Goal: Transaction & Acquisition: Purchase product/service

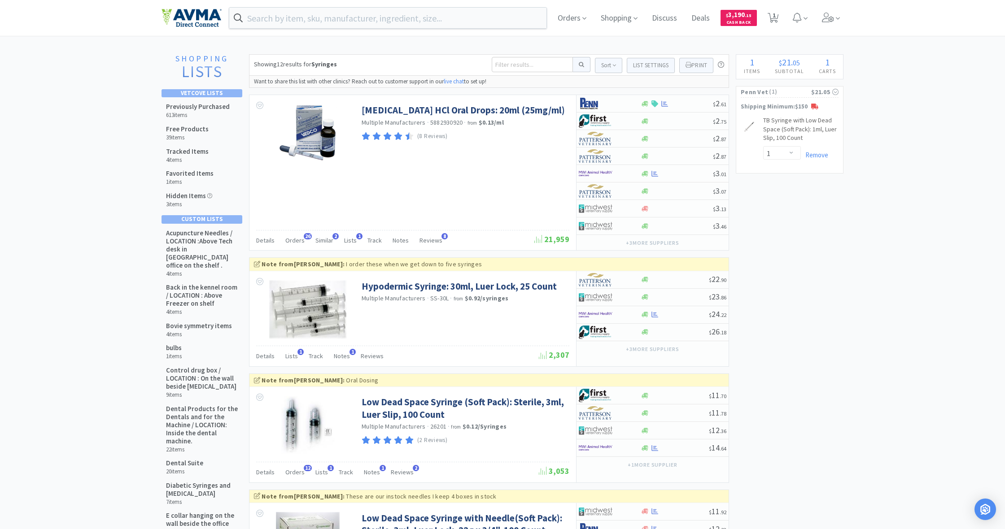
select select "1"
click at [605, 17] on span "Shopping" at bounding box center [619, 18] width 44 height 36
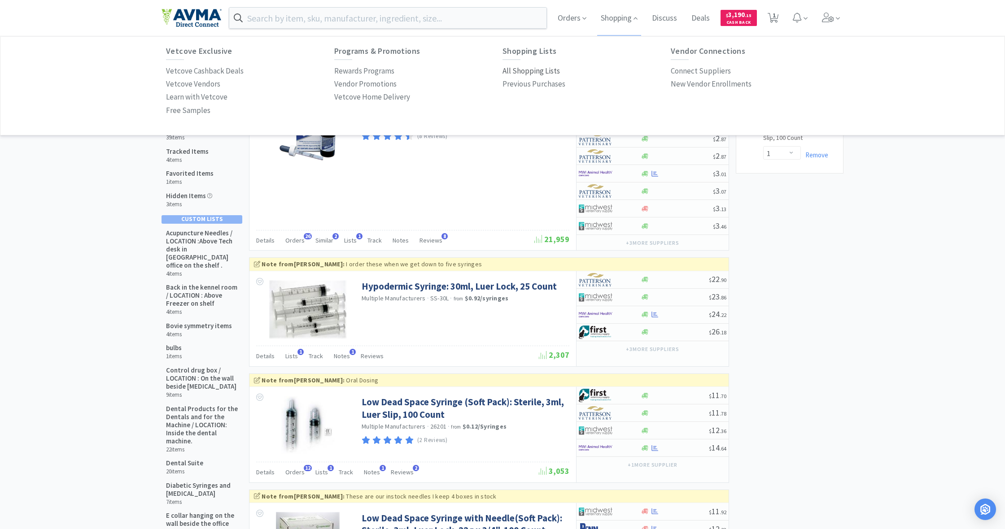
click at [520, 71] on p "All Shopping Lists" at bounding box center [530, 71] width 57 height 12
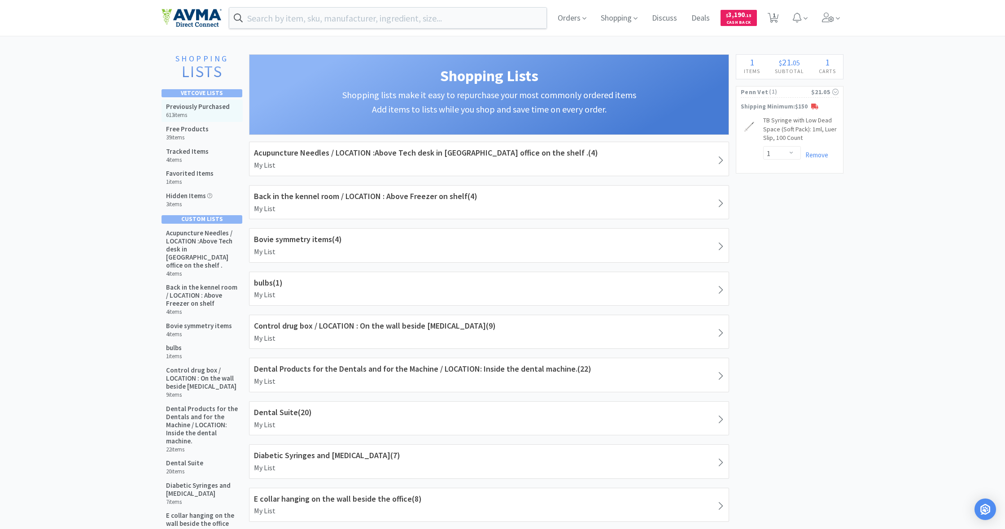
click at [217, 112] on h6 "613 items" at bounding box center [198, 115] width 64 height 7
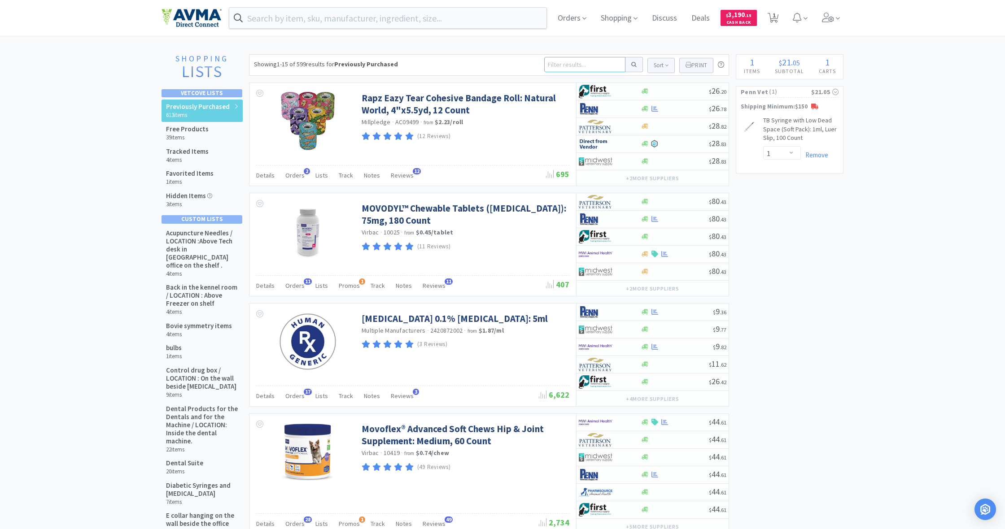
click at [575, 68] on input at bounding box center [584, 64] width 81 height 15
type input "forti flora"
click at [632, 65] on button at bounding box center [633, 64] width 17 height 15
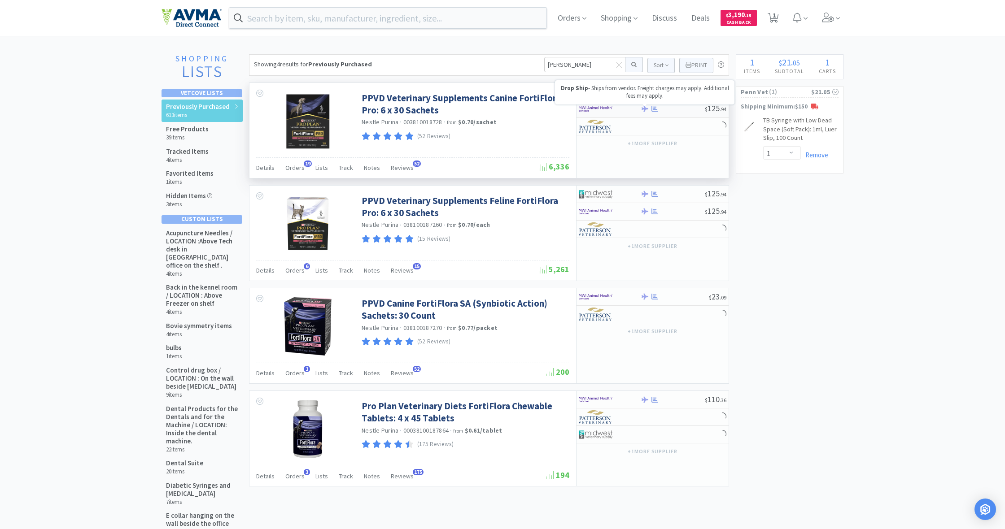
click at [646, 109] on icon at bounding box center [644, 108] width 7 height 7
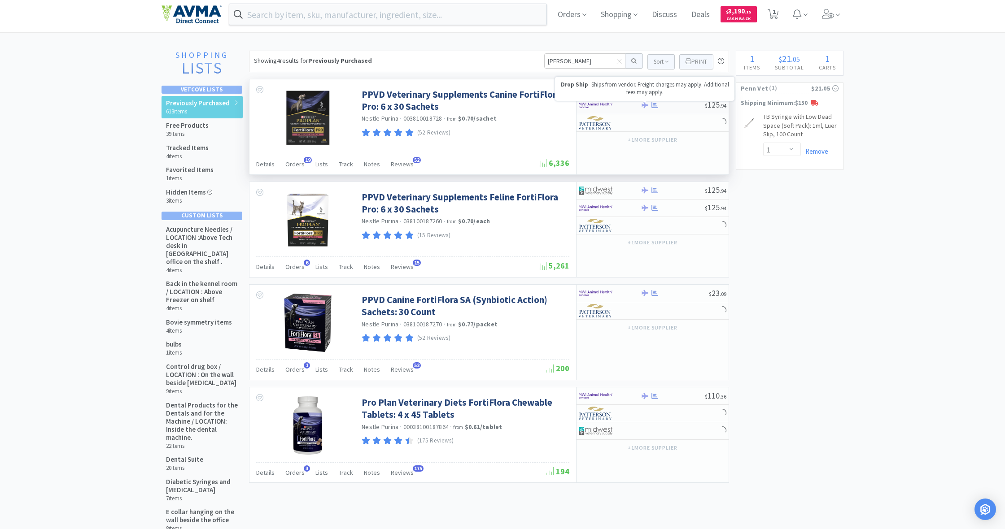
select select "1"
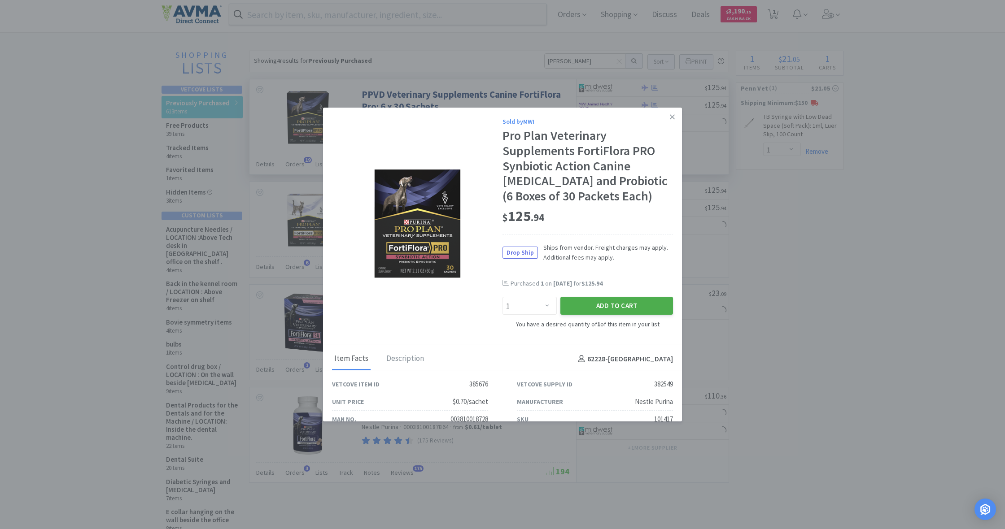
click at [614, 303] on button "Add to Cart" at bounding box center [616, 306] width 113 height 18
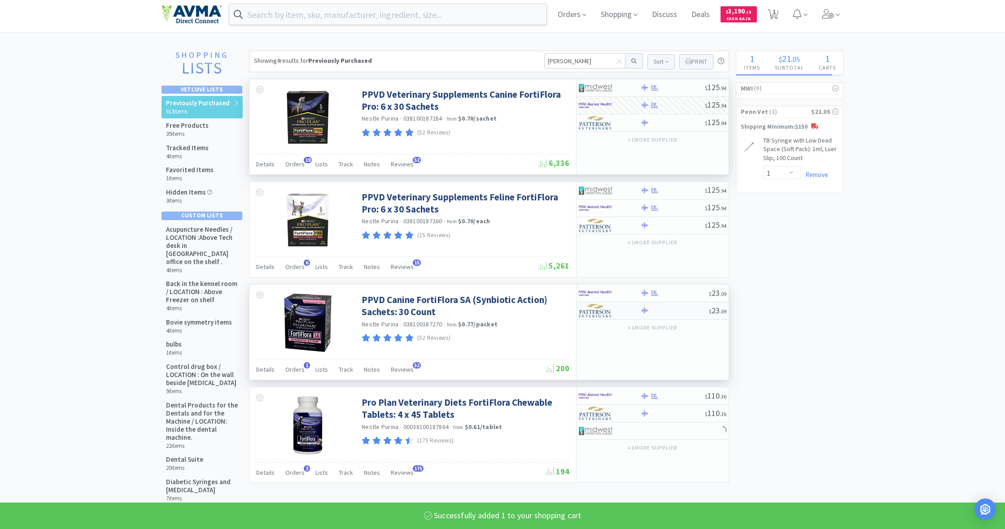
select select "1"
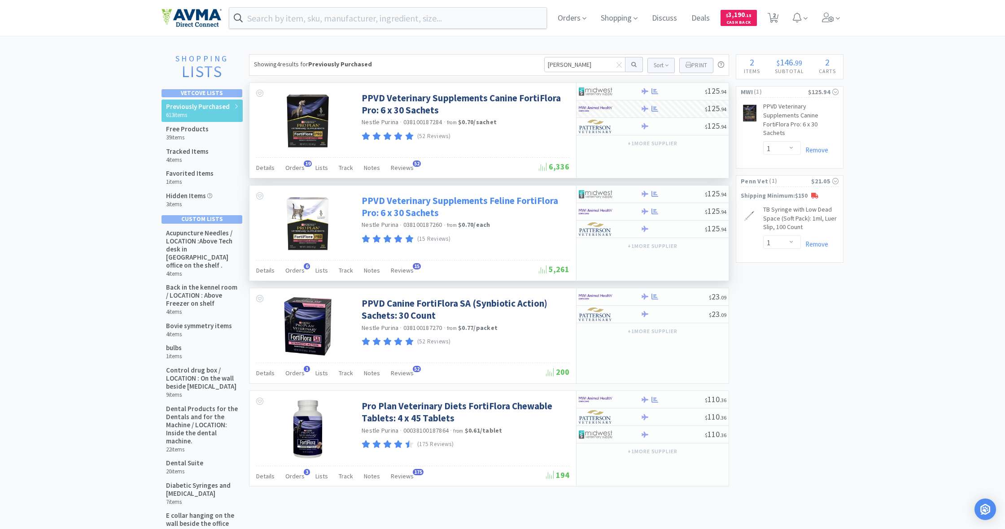
scroll to position [0, 0]
